Goal: Information Seeking & Learning: Learn about a topic

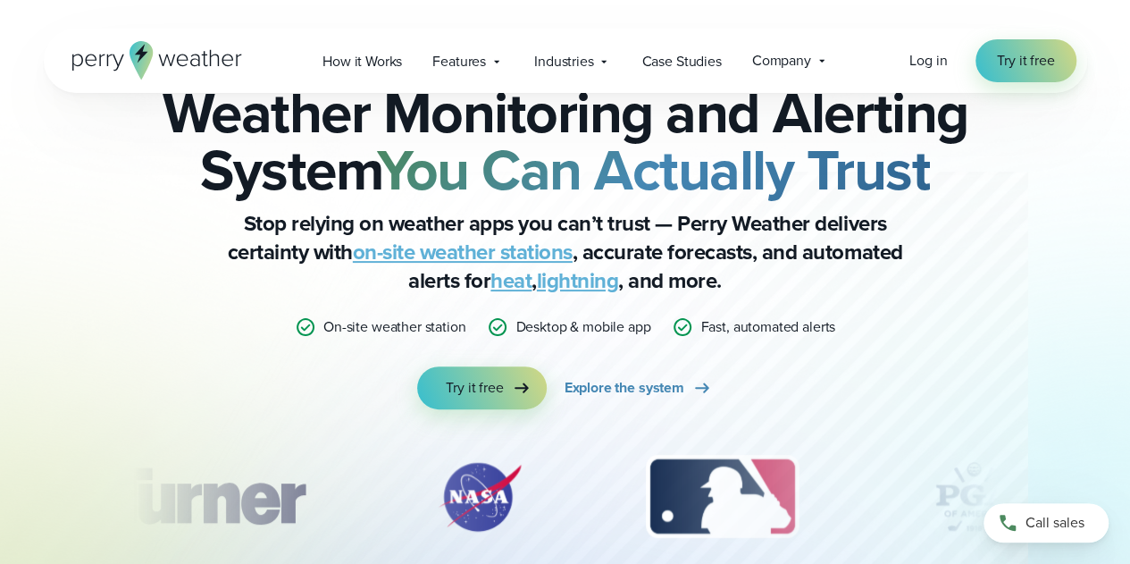
scroll to position [65, 0]
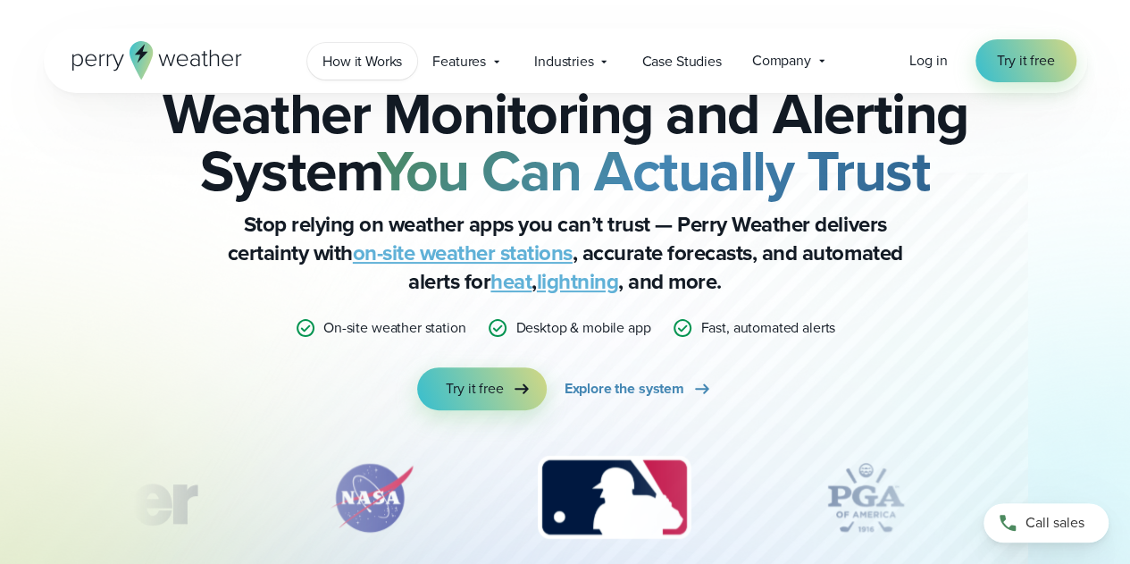
click at [377, 60] on span "How it Works" at bounding box center [361, 61] width 79 height 21
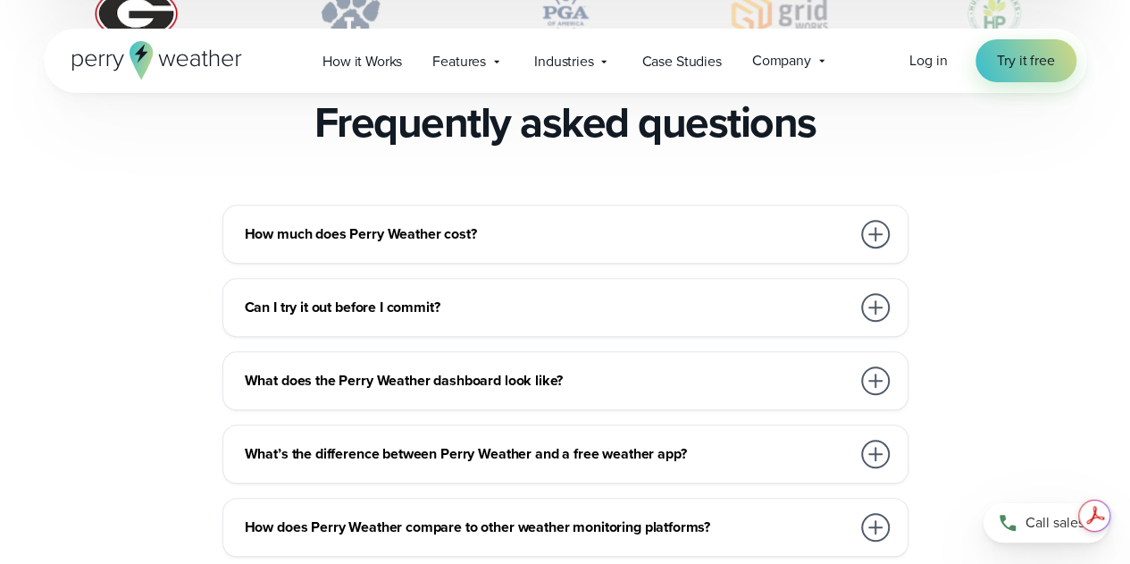
scroll to position [3900, 0]
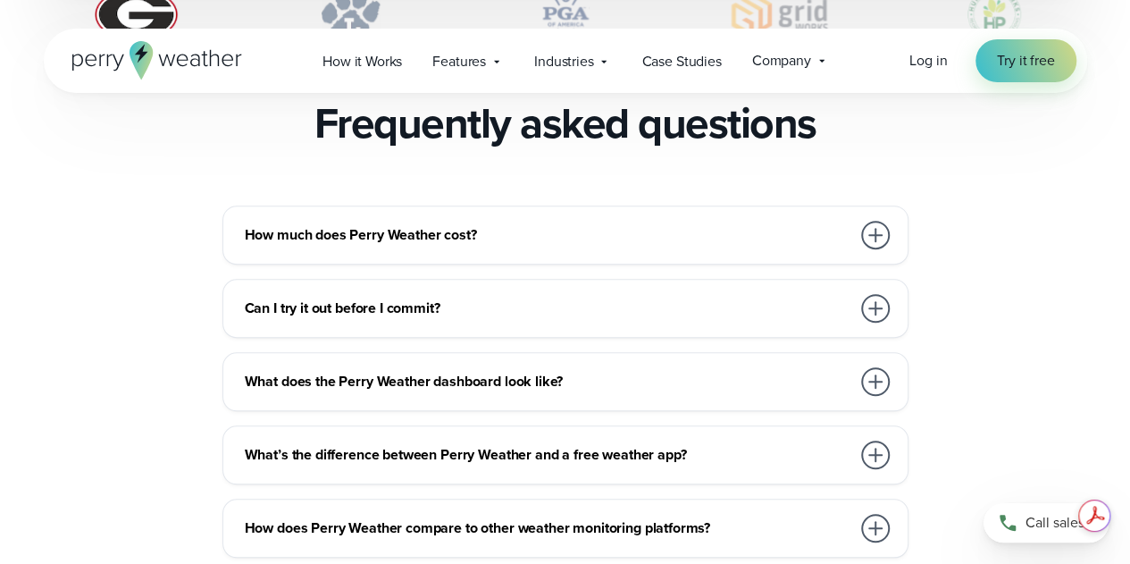
click at [366, 224] on h3 "How much does Perry Weather cost?" at bounding box center [548, 234] width 606 height 21
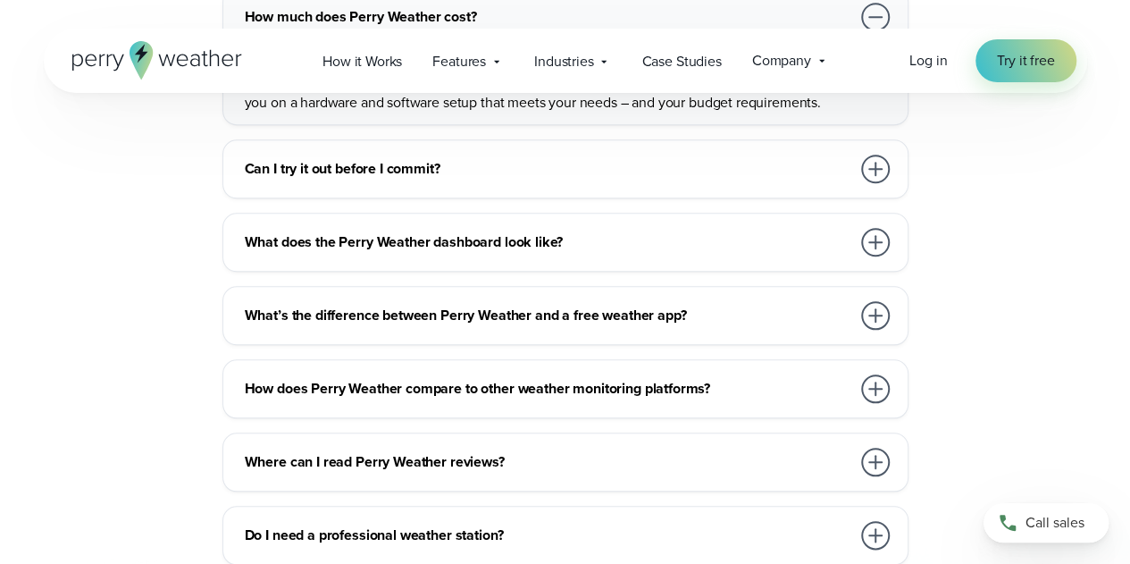
scroll to position [4118, 0]
drag, startPoint x: 366, startPoint y: 205, endPoint x: 332, endPoint y: 223, distance: 38.8
click at [332, 232] on h3 "What does the Perry Weather dashboard look like?" at bounding box center [548, 242] width 606 height 21
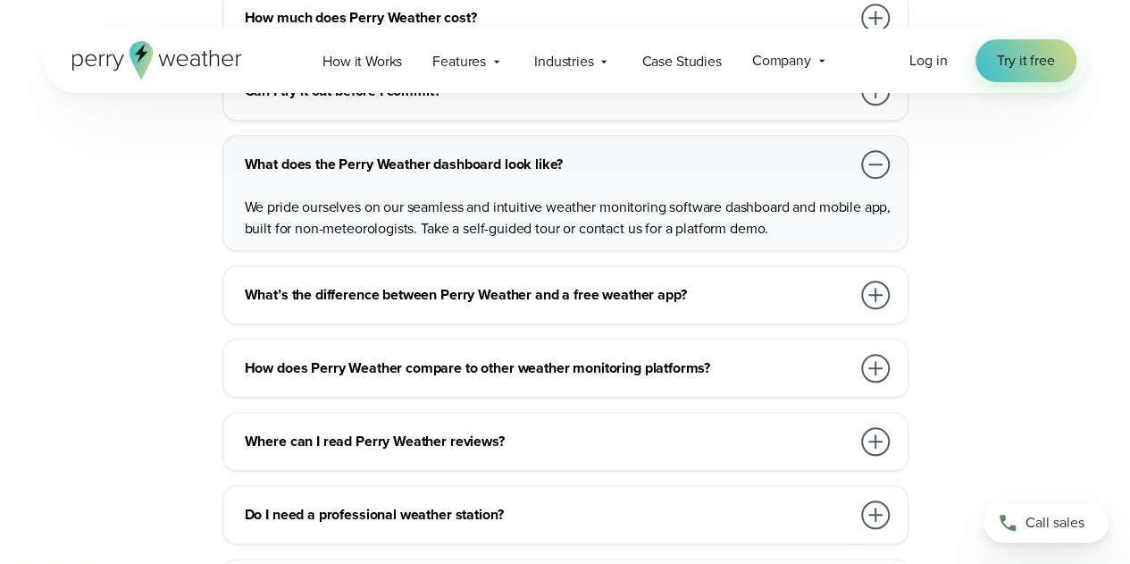
click at [380, 154] on h3 "What does the Perry Weather dashboard look like?" at bounding box center [548, 164] width 606 height 21
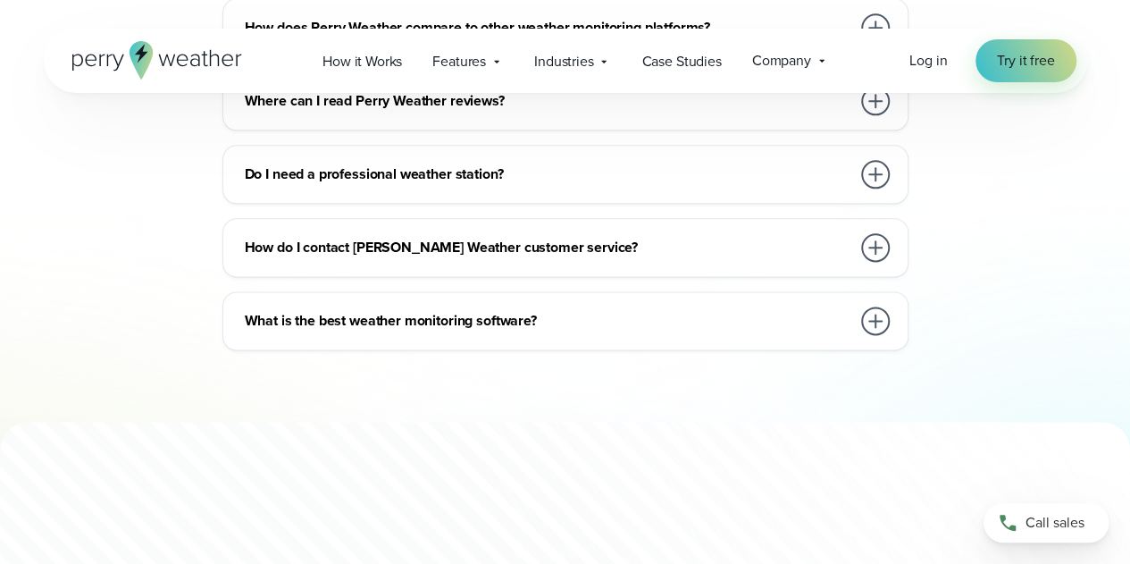
scroll to position [4400, 0]
click at [380, 164] on h3 "Do I need a professional weather station?" at bounding box center [548, 174] width 606 height 21
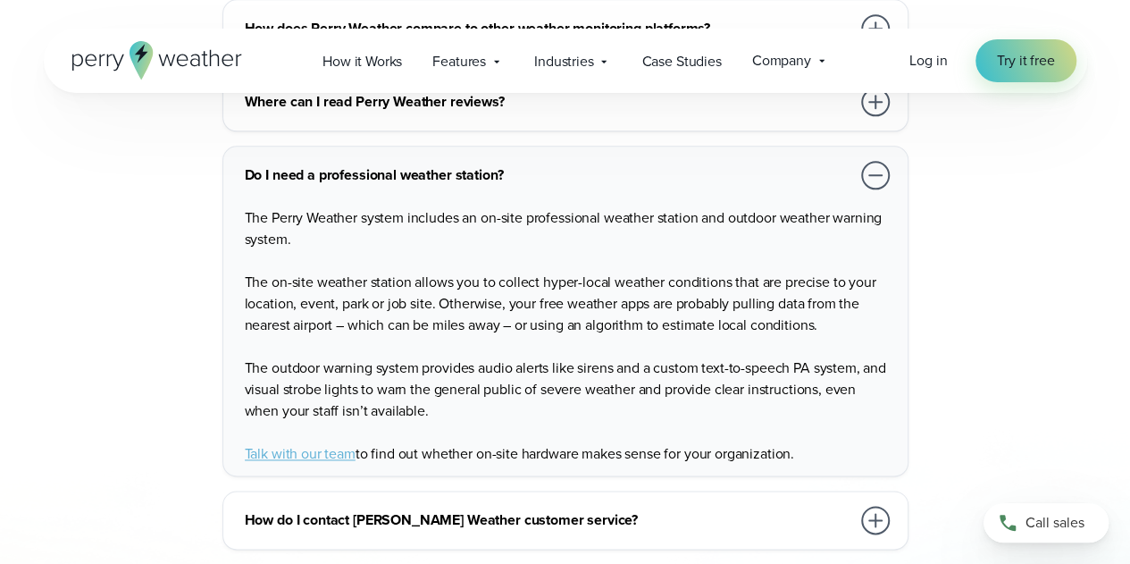
click at [380, 164] on h3 "Do I need a professional weather station?" at bounding box center [548, 174] width 606 height 21
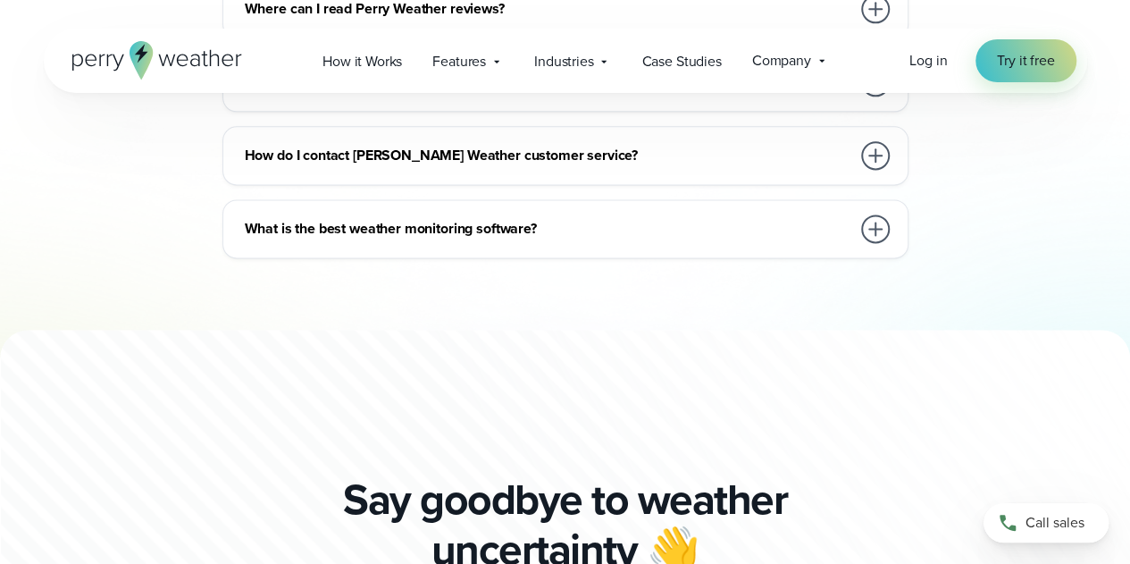
scroll to position [4494, 0]
click at [382, 217] on h3 "What is the best weather monitoring software?" at bounding box center [548, 227] width 606 height 21
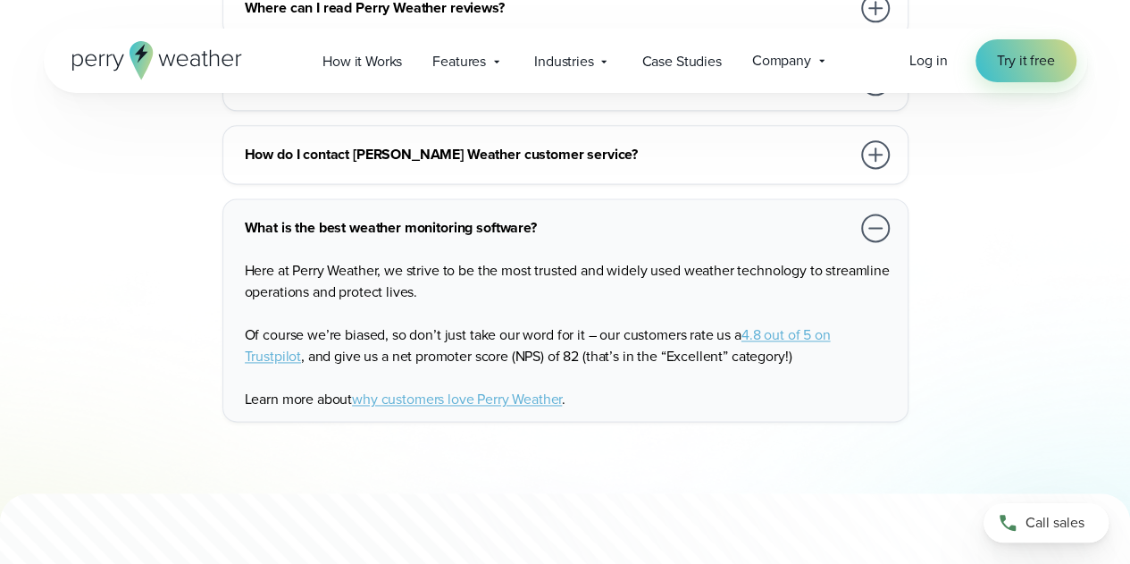
click at [382, 217] on h3 "What is the best weather monitoring software?" at bounding box center [548, 227] width 606 height 21
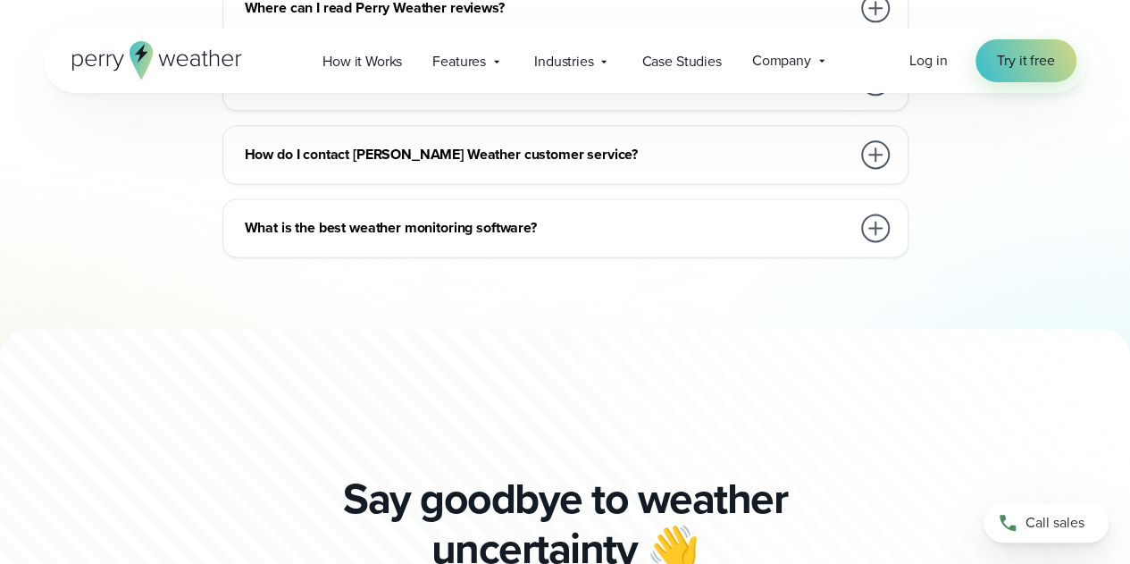
click at [382, 217] on h3 "What is the best weather monitoring software?" at bounding box center [548, 227] width 606 height 21
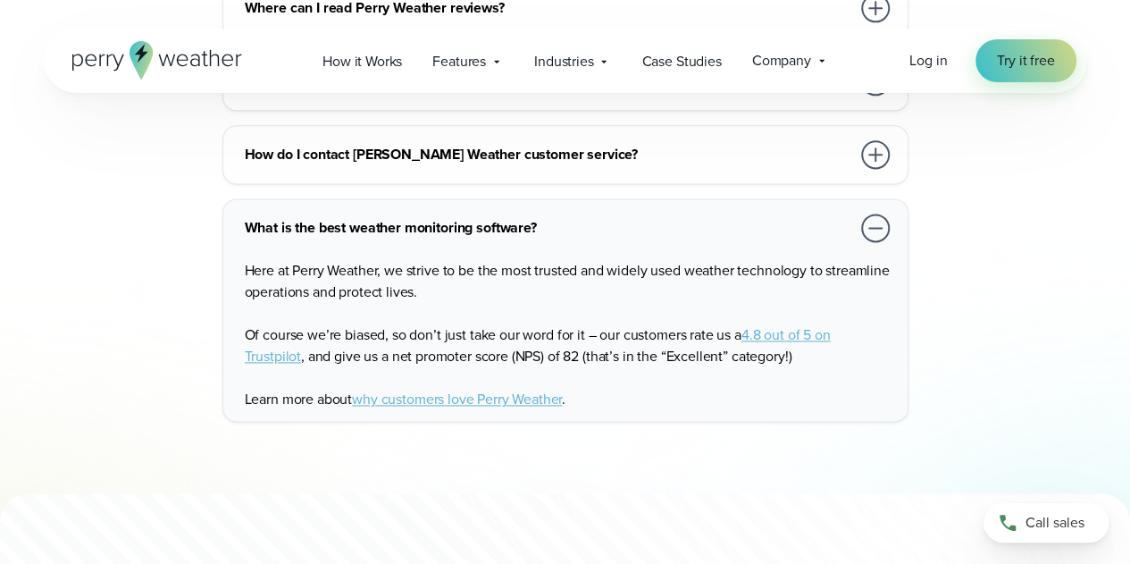
click at [840, 324] on p "Of course we’re biased, so don’t just take our word for it – our customers rate…" at bounding box center [569, 345] width 648 height 43
click at [807, 324] on span "4.8 out of 5 on Trustpilot" at bounding box center [538, 345] width 586 height 42
